Goal: Task Accomplishment & Management: Manage account settings

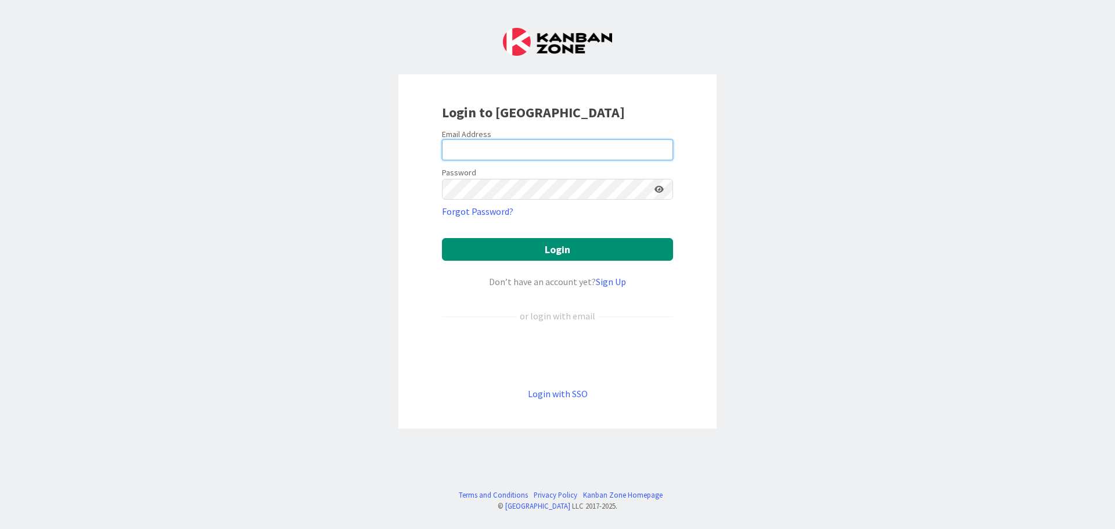
click at [478, 150] on input "email" at bounding box center [557, 149] width 231 height 21
type input "bfletcher@epiphanyschool.com"
click at [495, 214] on link "Forgot Password?" at bounding box center [477, 211] width 71 height 14
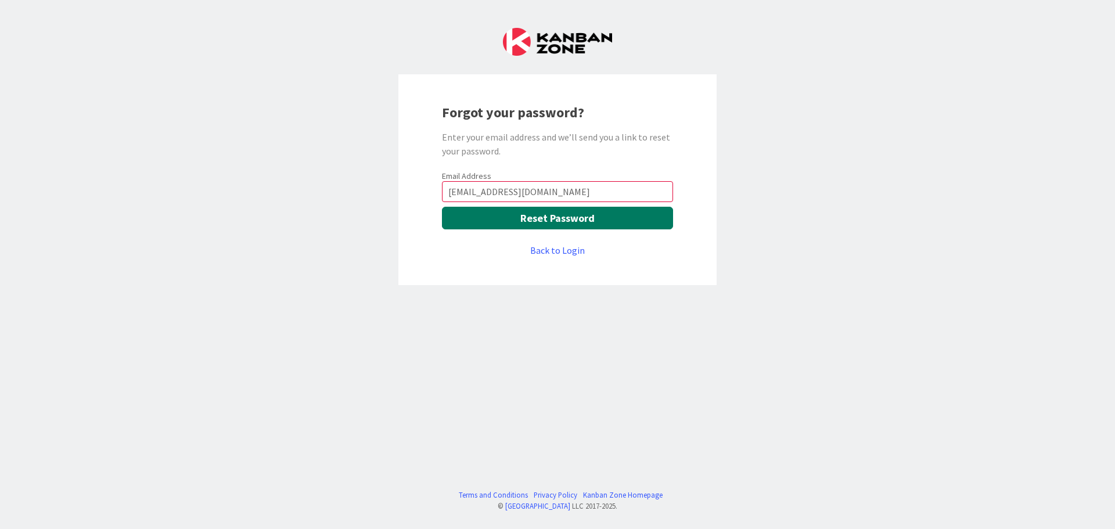
type input "bfletcher@epiphanyschool.com"
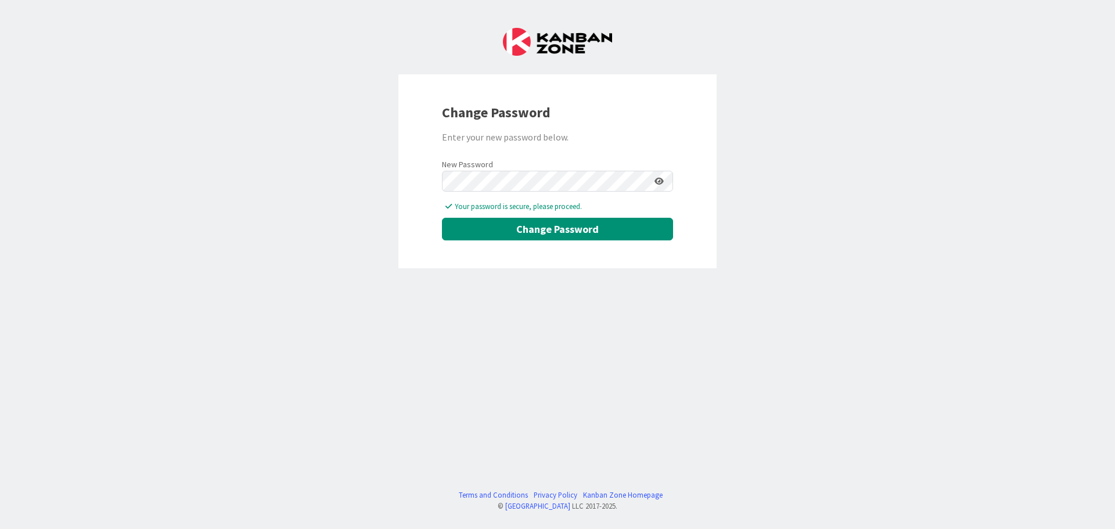
click at [661, 182] on icon at bounding box center [658, 181] width 9 height 8
click at [541, 230] on button "Change Password" at bounding box center [557, 229] width 231 height 23
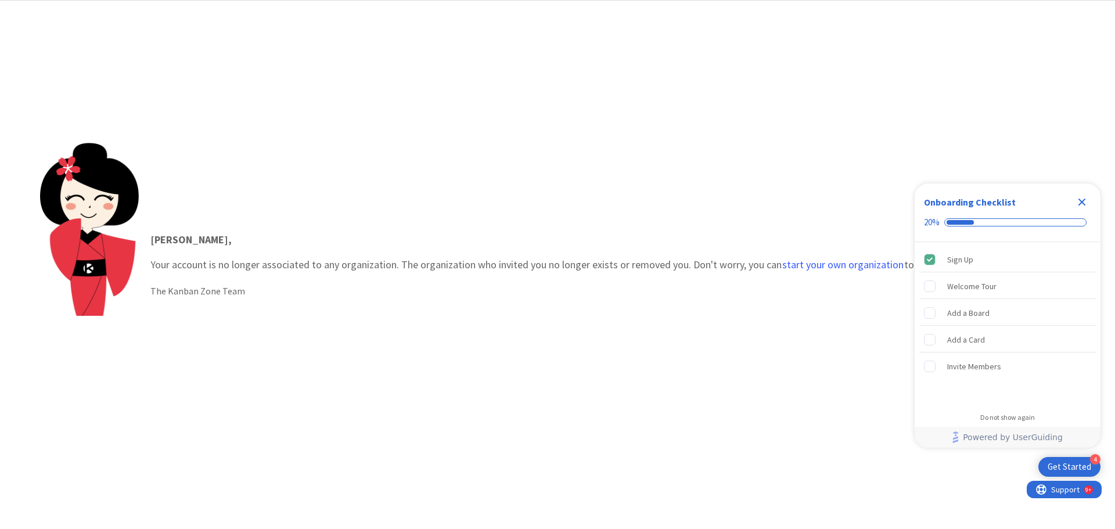
click at [1080, 201] on icon "Close Checklist" at bounding box center [1082, 203] width 8 height 8
